Goal: Task Accomplishment & Management: Manage account settings

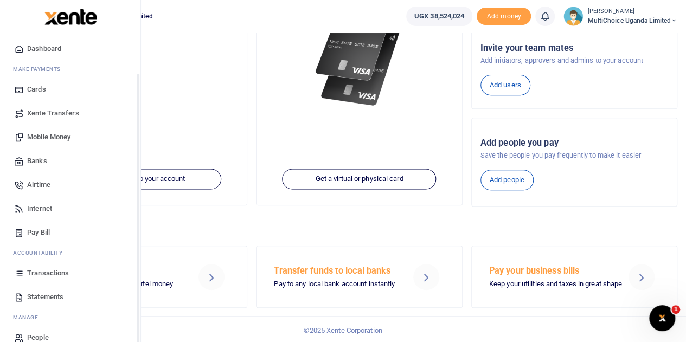
scroll to position [44, 0]
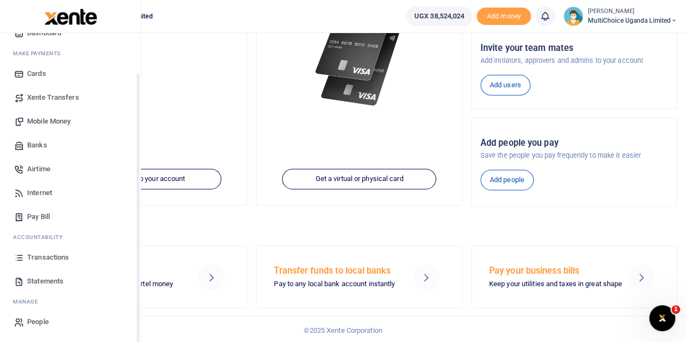
click at [58, 253] on span "Transactions" at bounding box center [48, 257] width 42 height 11
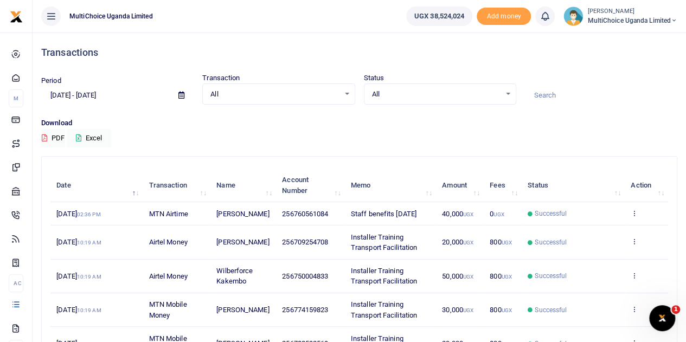
click at [181, 95] on icon at bounding box center [181, 95] width 6 height 7
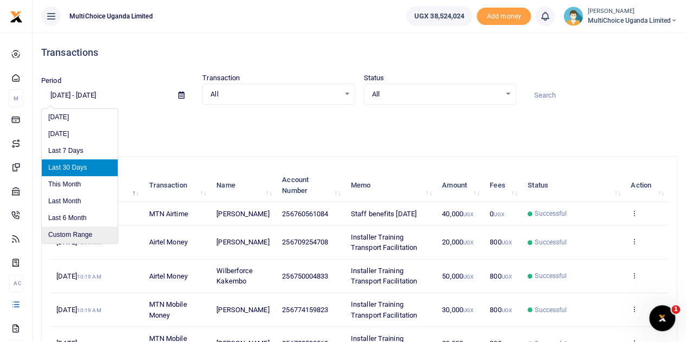
click at [84, 236] on li "Custom Range" at bounding box center [80, 235] width 76 height 17
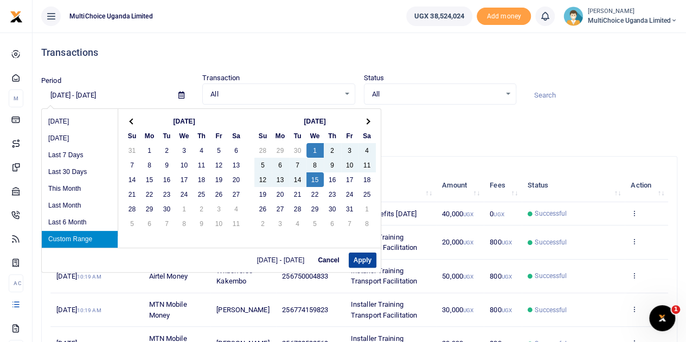
click at [355, 258] on button "Apply" at bounding box center [363, 260] width 28 height 15
type input "10/01/2025 - 10/15/2025"
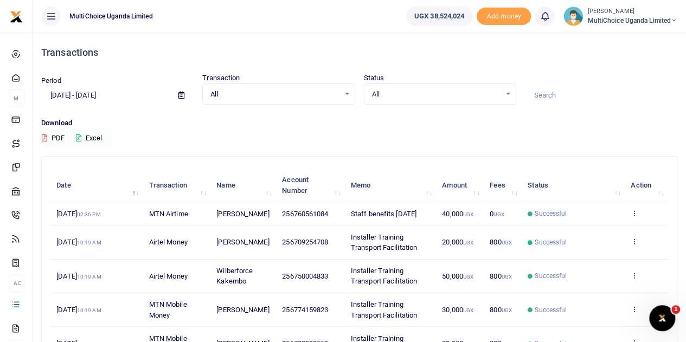
click at [79, 136] on icon at bounding box center [78, 138] width 5 height 7
click at [627, 18] on span "MultiChoice Uganda Limited" at bounding box center [633, 21] width 90 height 10
click at [641, 37] on link "Switch accounts" at bounding box center [636, 39] width 86 height 15
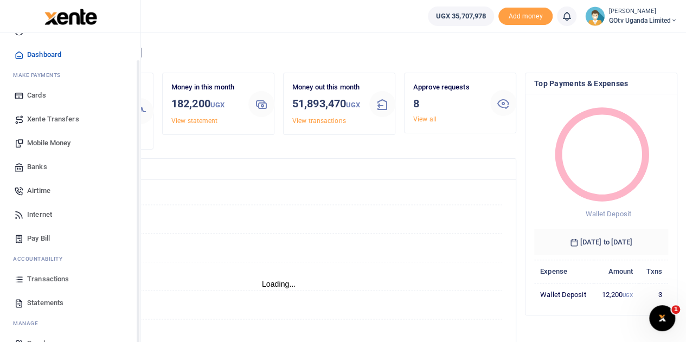
scroll to position [44, 0]
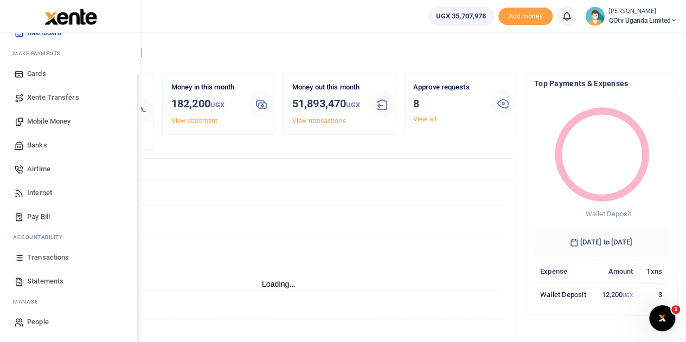
click at [53, 262] on span "Transactions" at bounding box center [48, 257] width 42 height 11
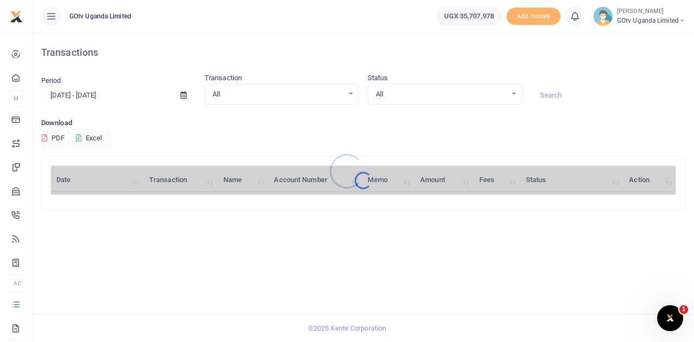
click at [511, 95] on div at bounding box center [347, 171] width 694 height 342
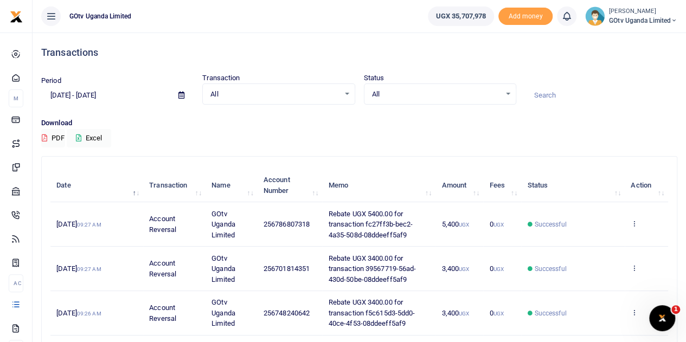
click at [513, 94] on div "All Select an option..." at bounding box center [440, 94] width 151 height 12
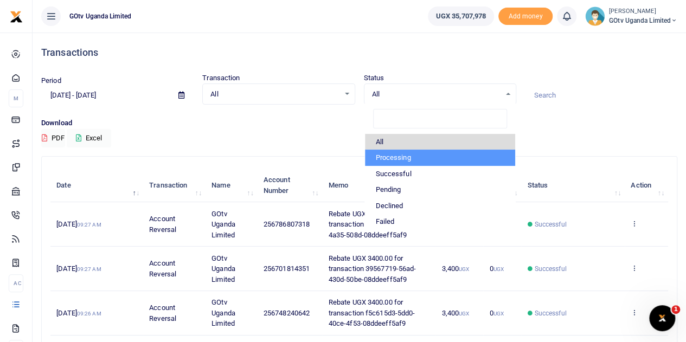
click at [388, 154] on li "Processing" at bounding box center [440, 158] width 150 height 16
select select "PROCESSING"
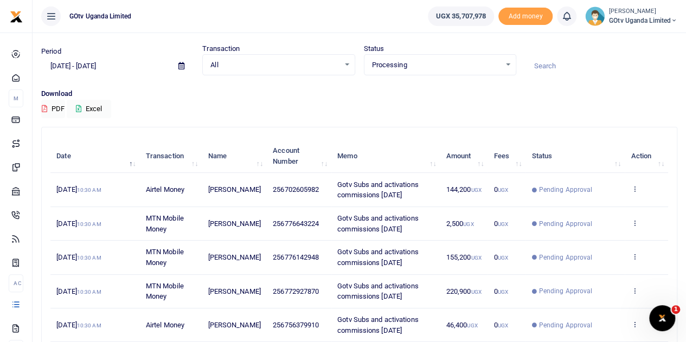
scroll to position [54, 0]
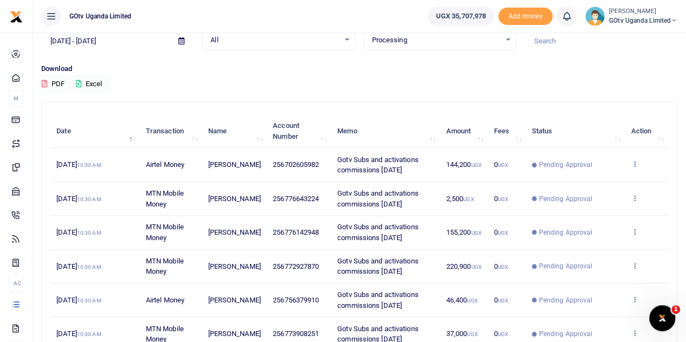
click at [637, 162] on icon at bounding box center [634, 164] width 7 height 8
click at [612, 182] on link "View details" at bounding box center [595, 182] width 86 height 15
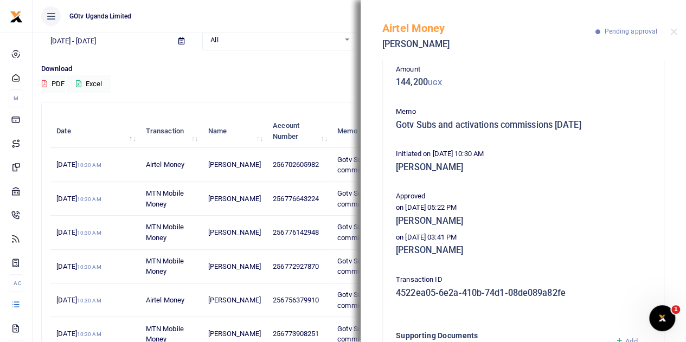
click at [669, 31] on div "Airtel Money Annah Nyabwira Pending approval" at bounding box center [524, 30] width 326 height 60
click at [673, 30] on button "Close" at bounding box center [674, 31] width 7 height 7
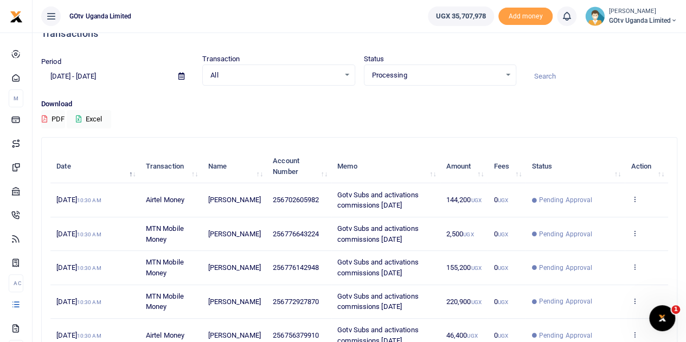
scroll to position [0, 0]
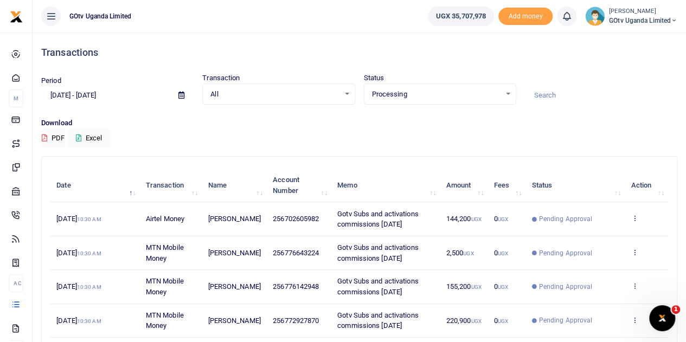
click at [511, 93] on div "Processing Select an option..." at bounding box center [440, 94] width 151 height 12
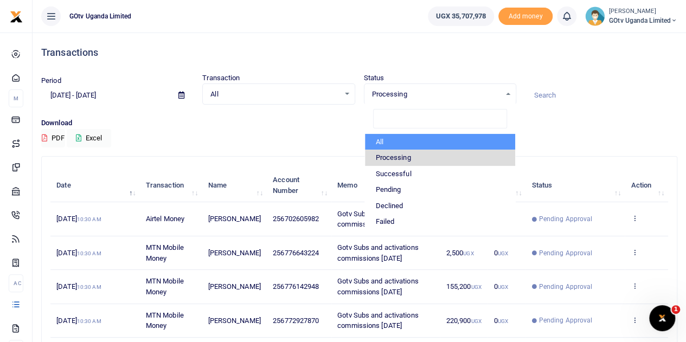
click at [406, 145] on li "All" at bounding box center [440, 142] width 150 height 16
select select
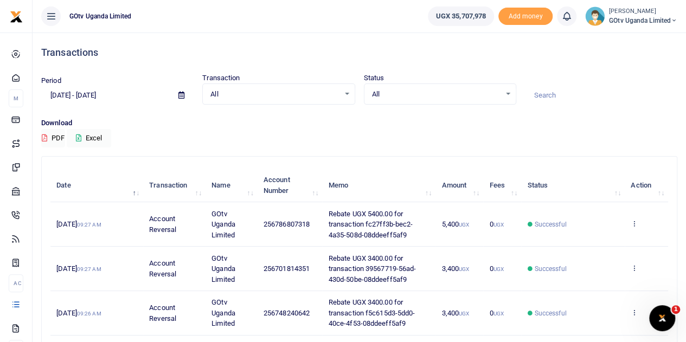
click at [343, 144] on div "Download PDF Excel" at bounding box center [359, 133] width 636 height 30
click at [178, 98] on icon at bounding box center [181, 95] width 6 height 7
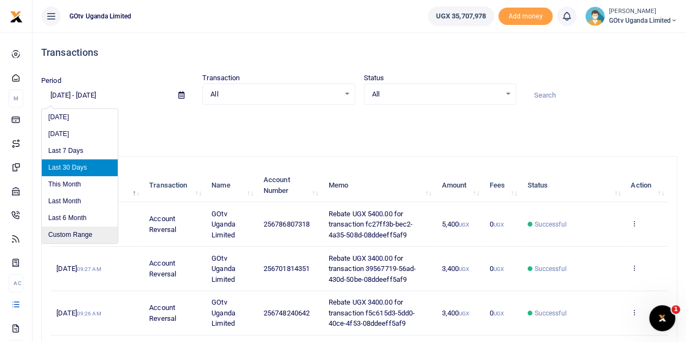
click at [59, 233] on li "Custom Range" at bounding box center [80, 235] width 76 height 17
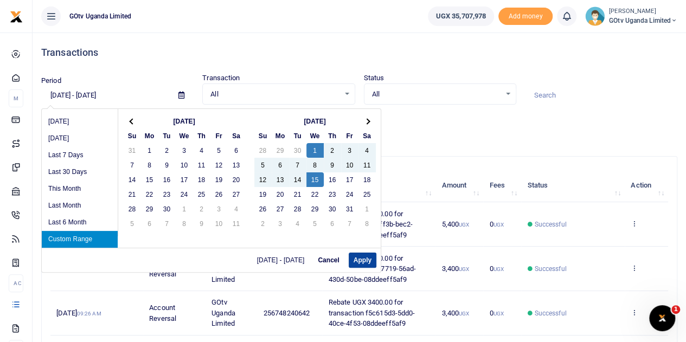
click at [356, 258] on button "Apply" at bounding box center [363, 260] width 28 height 15
type input "10/01/2025 - 10/15/2025"
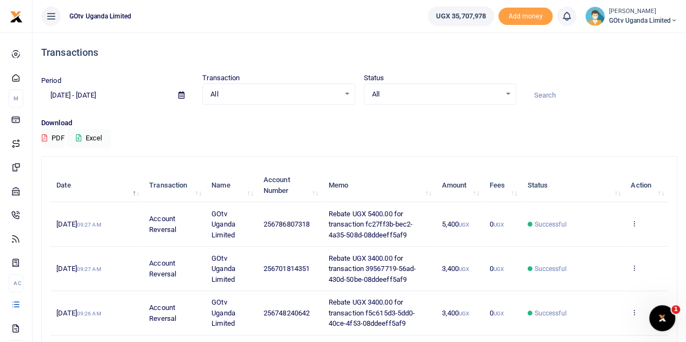
click at [602, 170] on th "Status" at bounding box center [573, 186] width 104 height 34
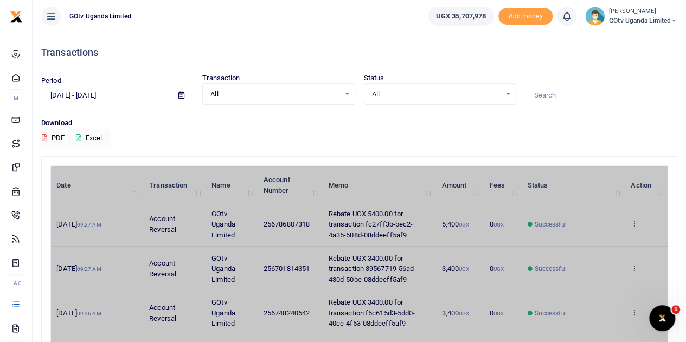
click at [312, 138] on div "Download PDF Excel" at bounding box center [359, 133] width 636 height 30
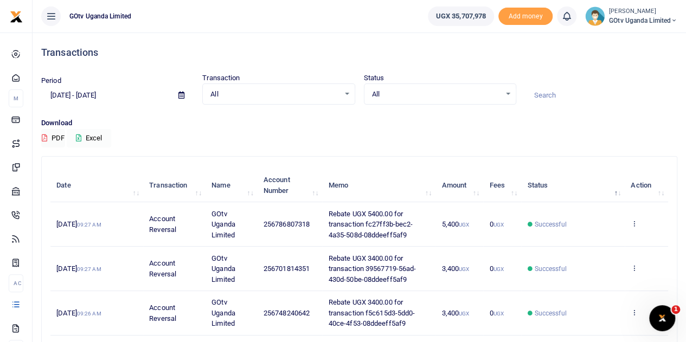
click at [78, 138] on icon at bounding box center [78, 138] width 5 height 7
